Goal: Information Seeking & Learning: Find specific page/section

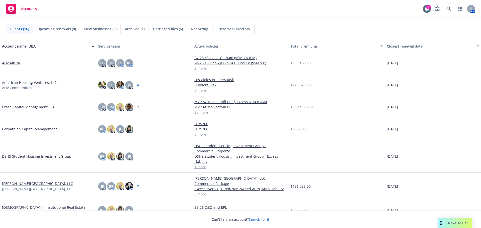
click at [452, 223] on span "Nova Assist" at bounding box center [458, 223] width 20 height 4
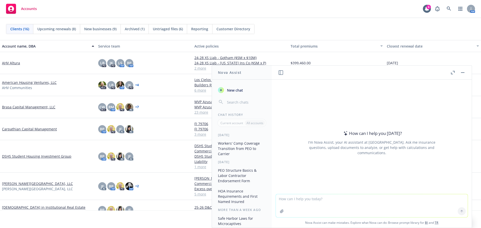
click at [295, 202] on textarea at bounding box center [372, 205] width 192 height 23
type textarea "L"
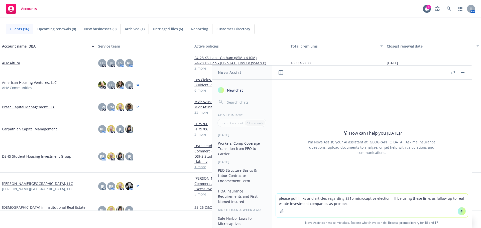
type textarea "please pull links and articles regarding 831b microcaptive election. I'll be us…"
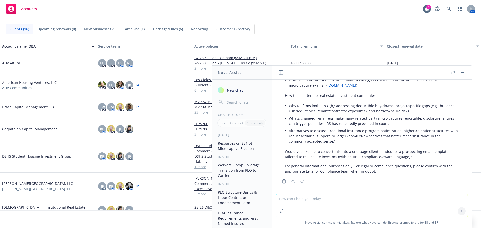
scroll to position [251, 0]
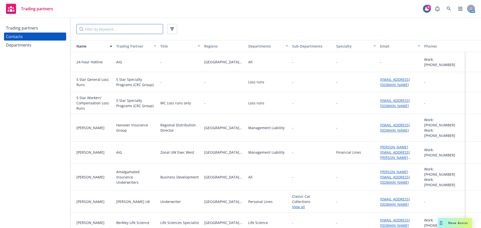
click at [122, 29] on input "Filter by keyword..." at bounding box center [119, 29] width 87 height 10
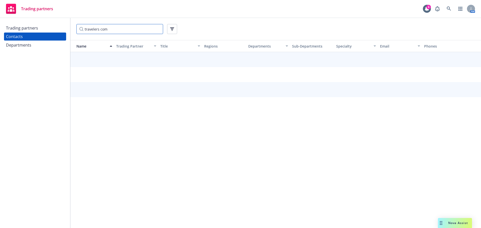
type input "travelers comm"
drag, startPoint x: 132, startPoint y: 31, endPoint x: 67, endPoint y: 31, distance: 64.7
click at [67, 31] on div "Trading partners Contacts Departments travelers comm Name Trading Partner Title…" at bounding box center [240, 123] width 481 height 210
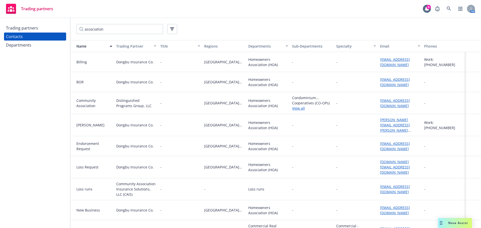
click at [300, 108] on link "View all" at bounding box center [312, 108] width 40 height 5
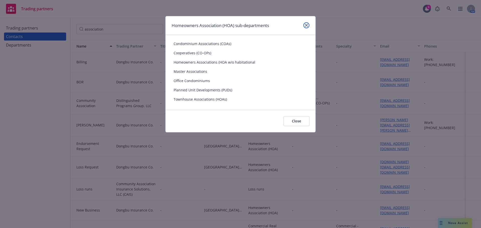
click at [308, 24] on link "close" at bounding box center [306, 25] width 6 height 6
click at [306, 26] on div "association" at bounding box center [275, 29] width 399 height 10
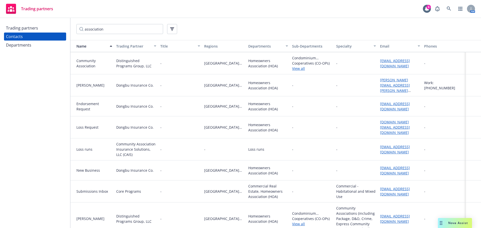
scroll to position [43, 0]
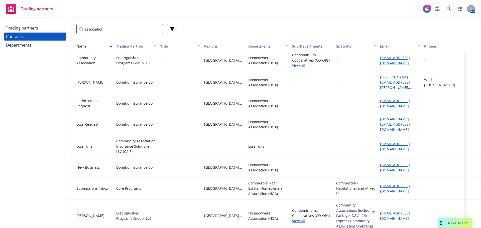
click at [115, 27] on input "association" at bounding box center [119, 29] width 87 height 10
drag, startPoint x: 116, startPoint y: 28, endPoint x: 24, endPoint y: 28, distance: 91.5
click at [24, 28] on div "Trading partners Contacts Departments association Name Trading Partner Title Re…" at bounding box center [240, 123] width 481 height 210
type input "H"
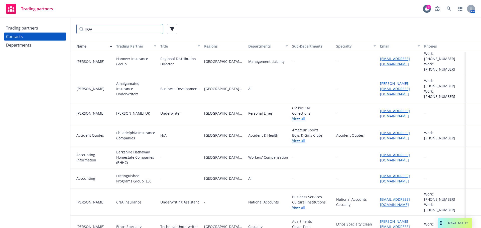
type input "HOA"
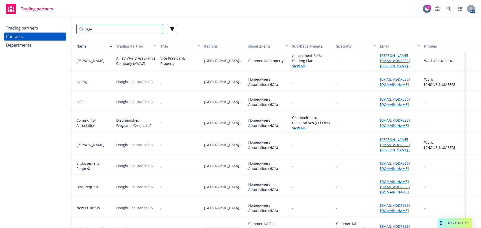
scroll to position [61, 0]
